Goal: Transaction & Acquisition: Book appointment/travel/reservation

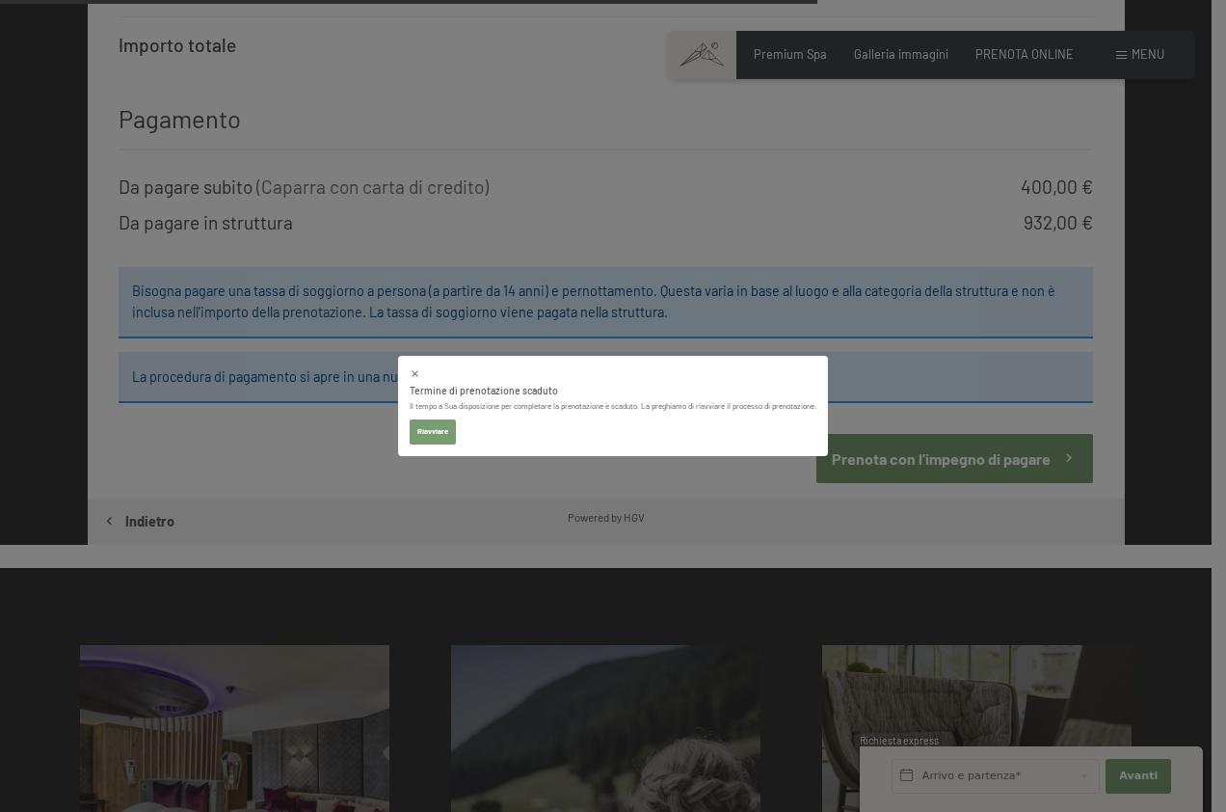
click at [432, 439] on button "Riavviare" at bounding box center [433, 431] width 46 height 25
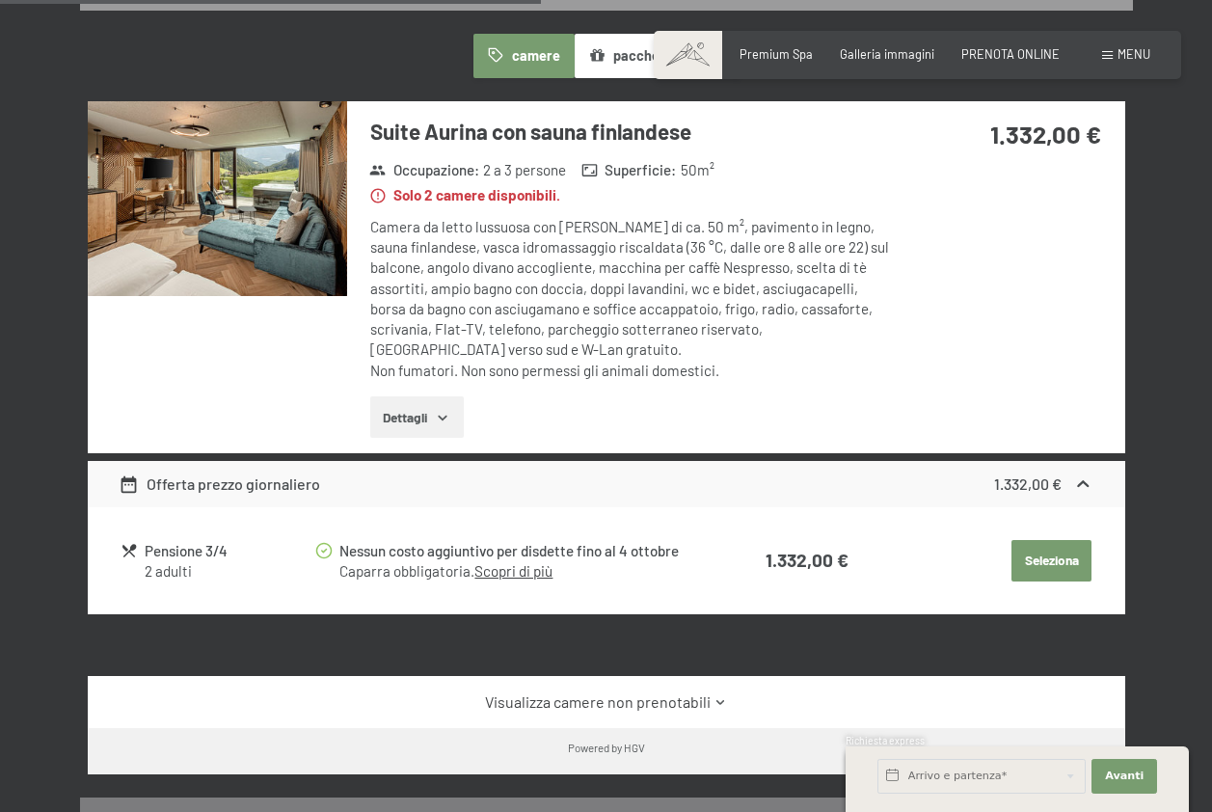
scroll to position [1014, 0]
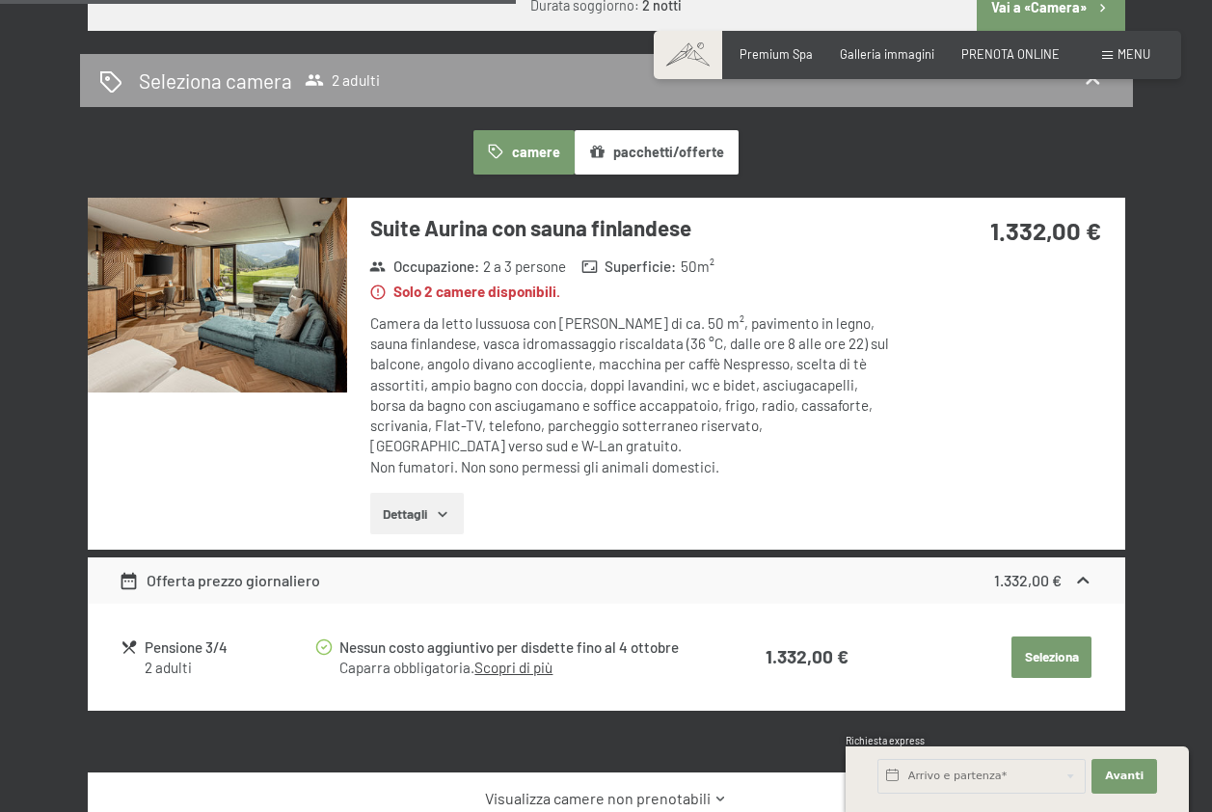
click at [1035, 649] on button "Seleziona" at bounding box center [1051, 657] width 80 height 42
select select "m"
select select "ITA"
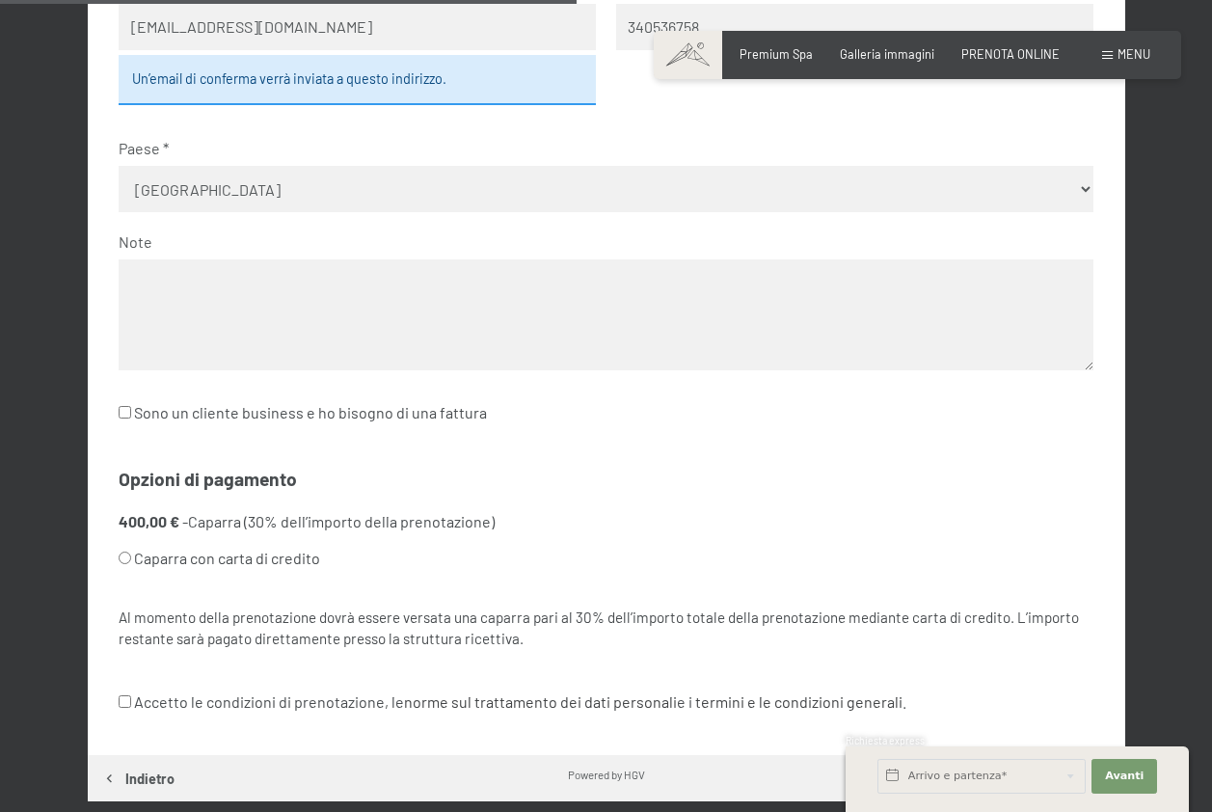
scroll to position [959, 0]
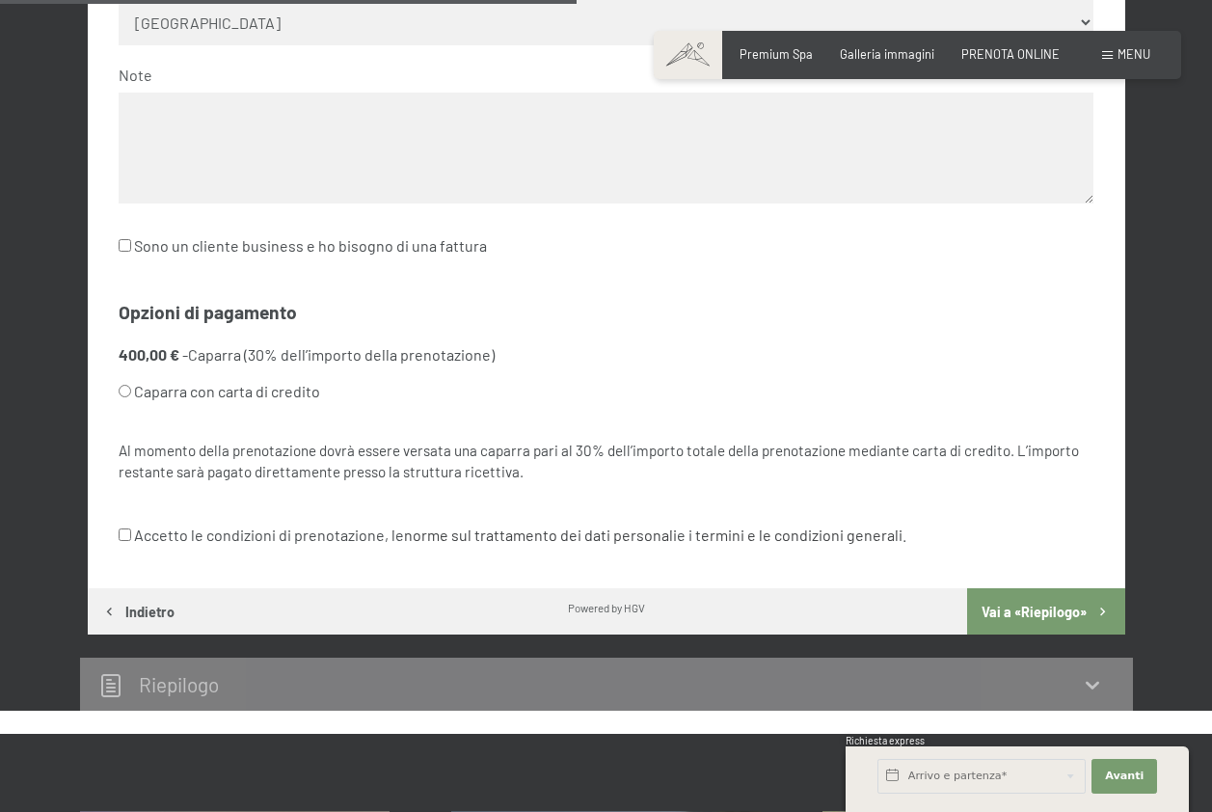
click at [121, 389] on input "Caparra con carta di credito" at bounding box center [125, 391] width 13 height 13
radio input "true"
click at [120, 534] on input "Accetto le condizioni di prenotazione, le norme sul trattamento dei dati person…" at bounding box center [125, 534] width 13 height 13
checkbox input "true"
click at [1044, 606] on button "Vai a «Riepilogo»" at bounding box center [1045, 611] width 157 height 46
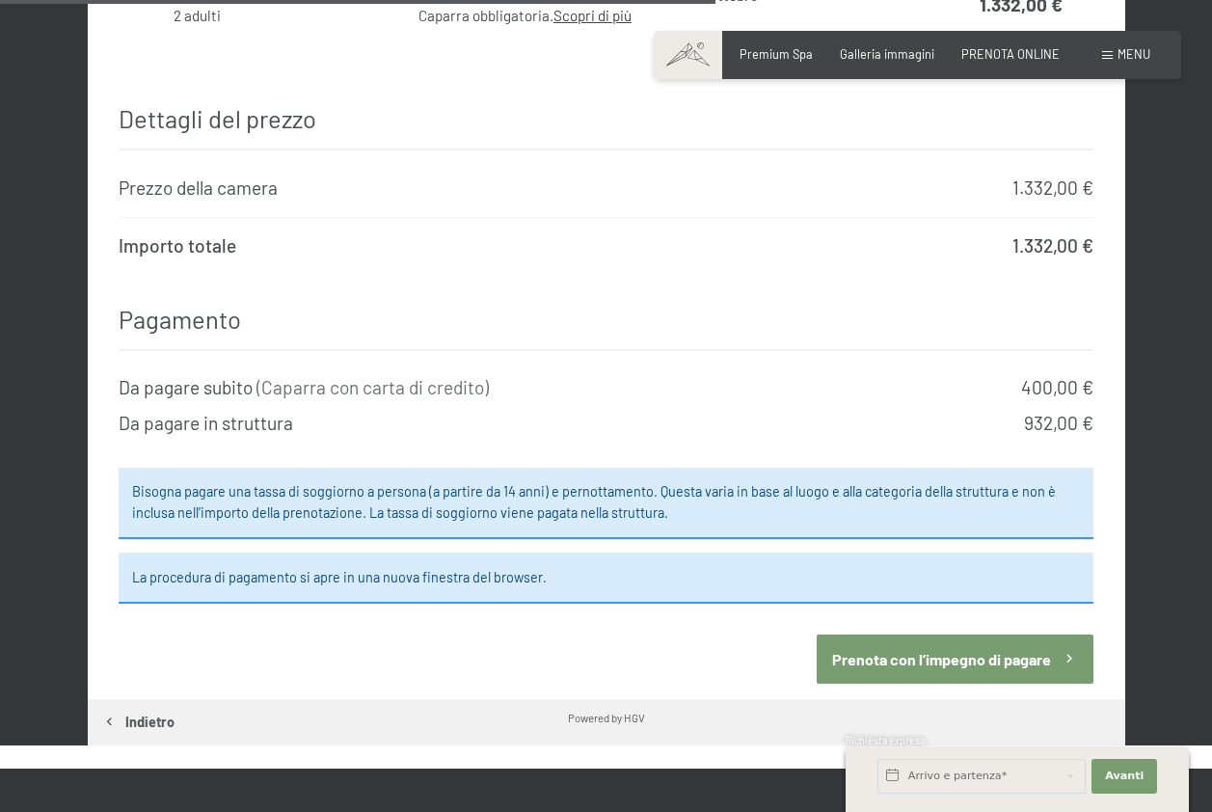
scroll to position [1538, 0]
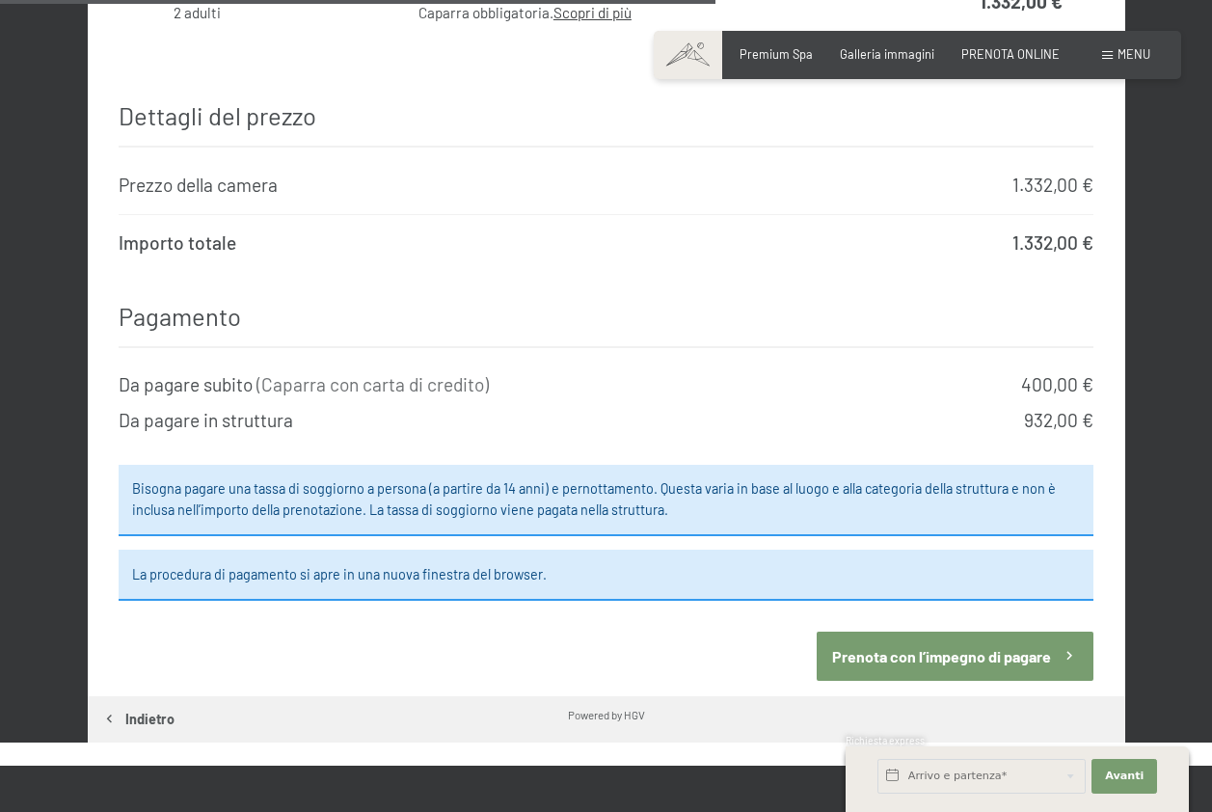
click at [946, 641] on button "Prenota con l’impegno di pagare" at bounding box center [955, 655] width 277 height 49
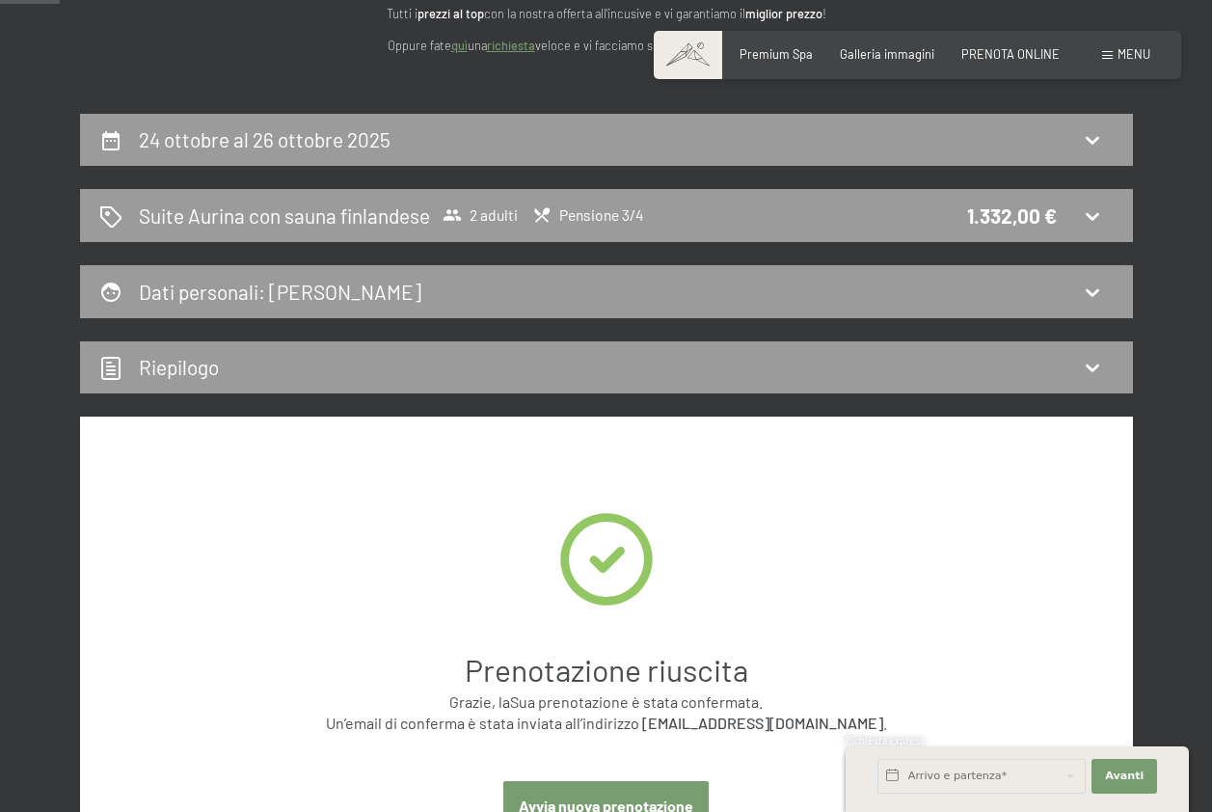
scroll to position [73, 0]
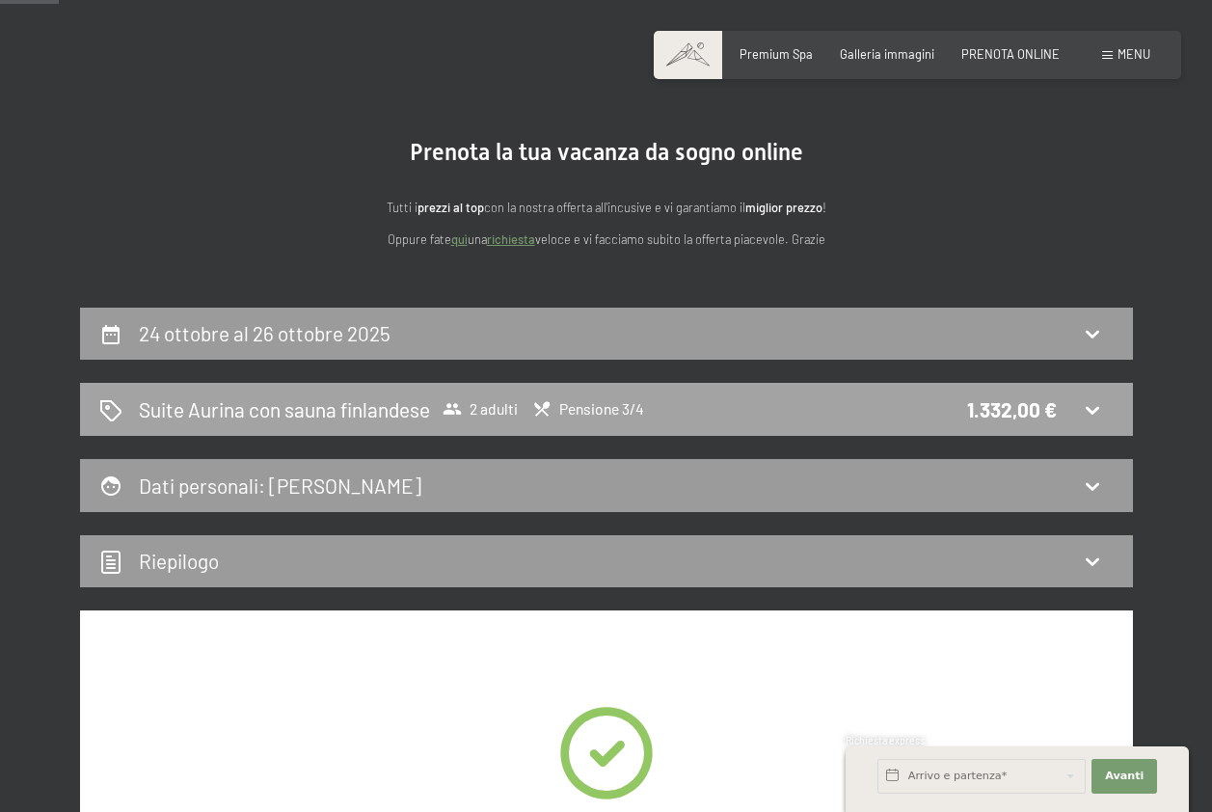
click at [386, 410] on h2 "Suite Aurina con sauna finlandese" at bounding box center [284, 409] width 291 height 28
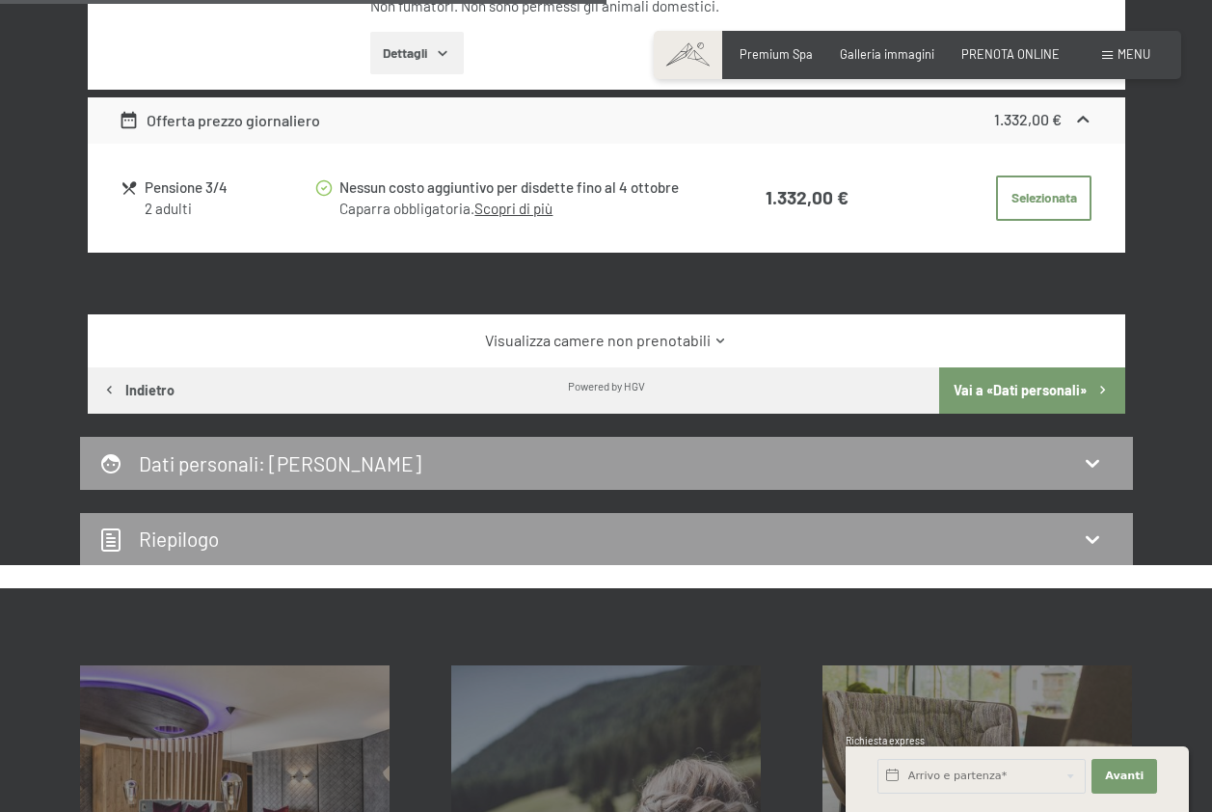
scroll to position [1056, 0]
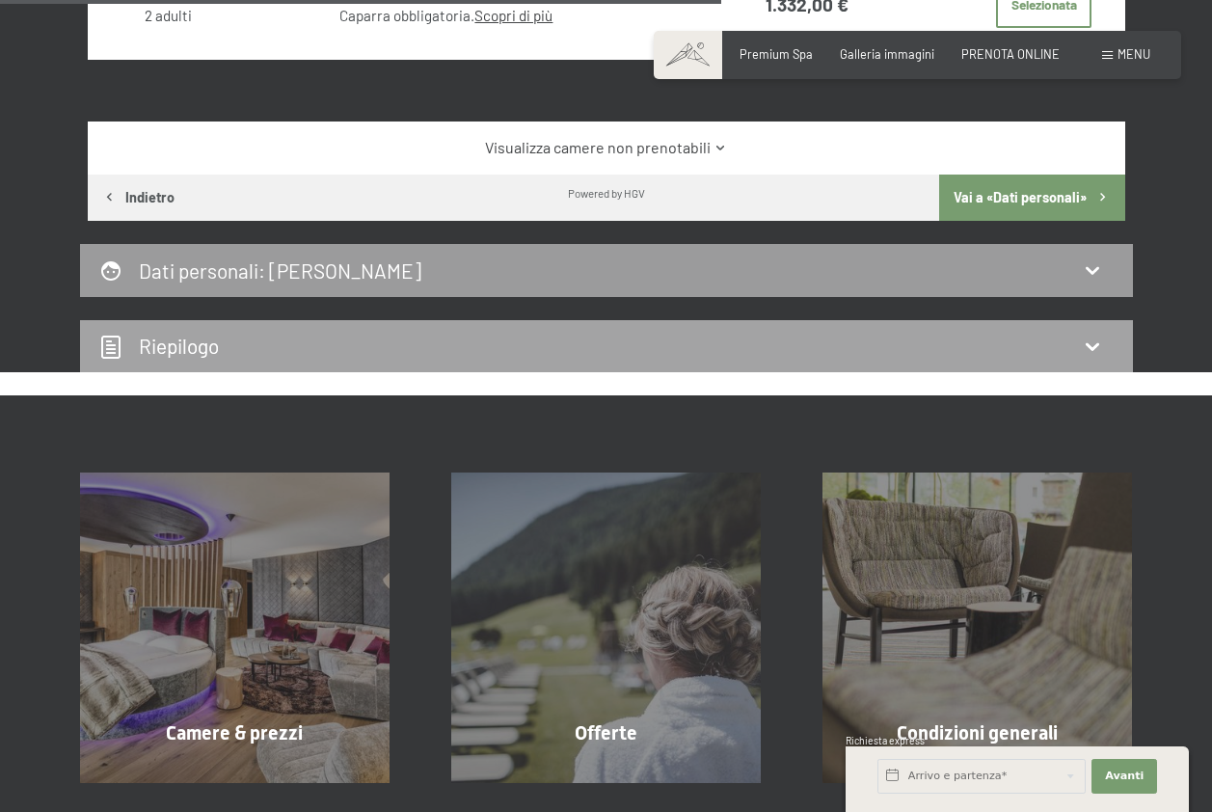
click at [470, 343] on div "Riepilogo" at bounding box center [606, 346] width 1014 height 28
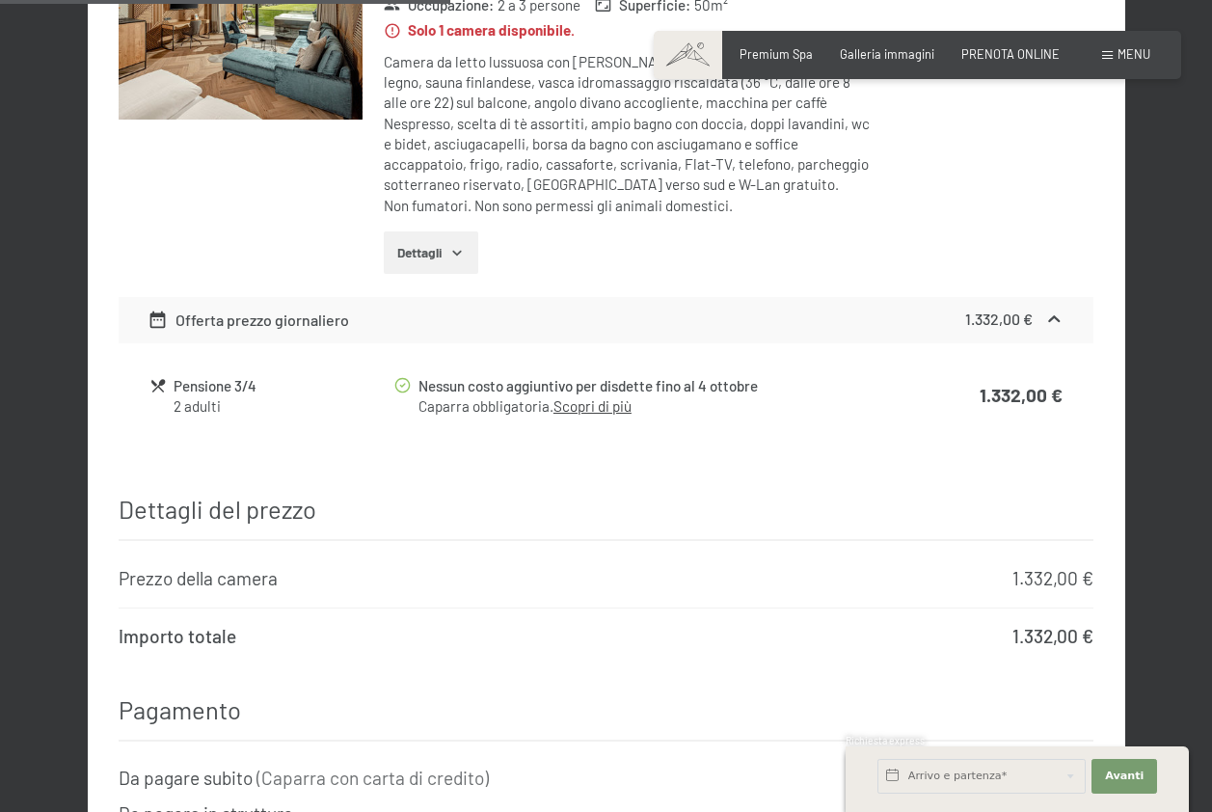
scroll to position [1152, 0]
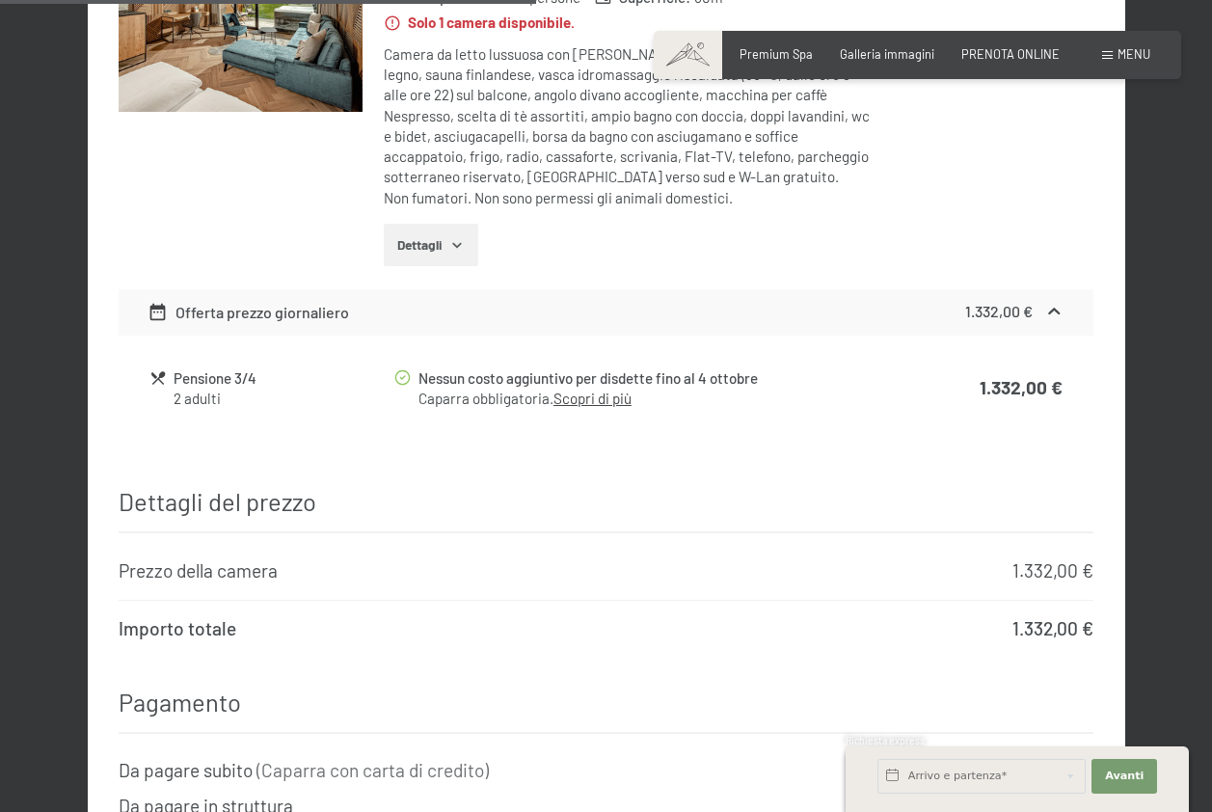
click at [450, 237] on icon "button" at bounding box center [456, 244] width 15 height 15
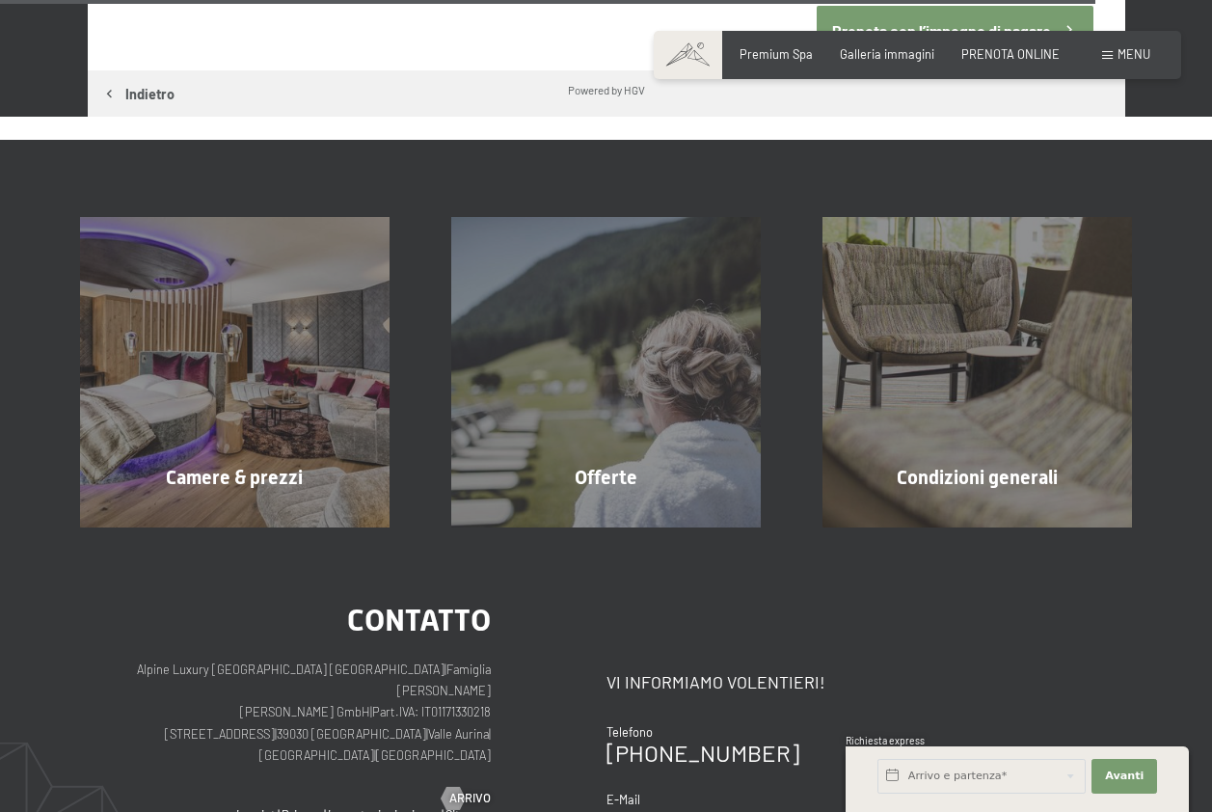
scroll to position [2598, 0]
